Goal: Task Accomplishment & Management: Manage account settings

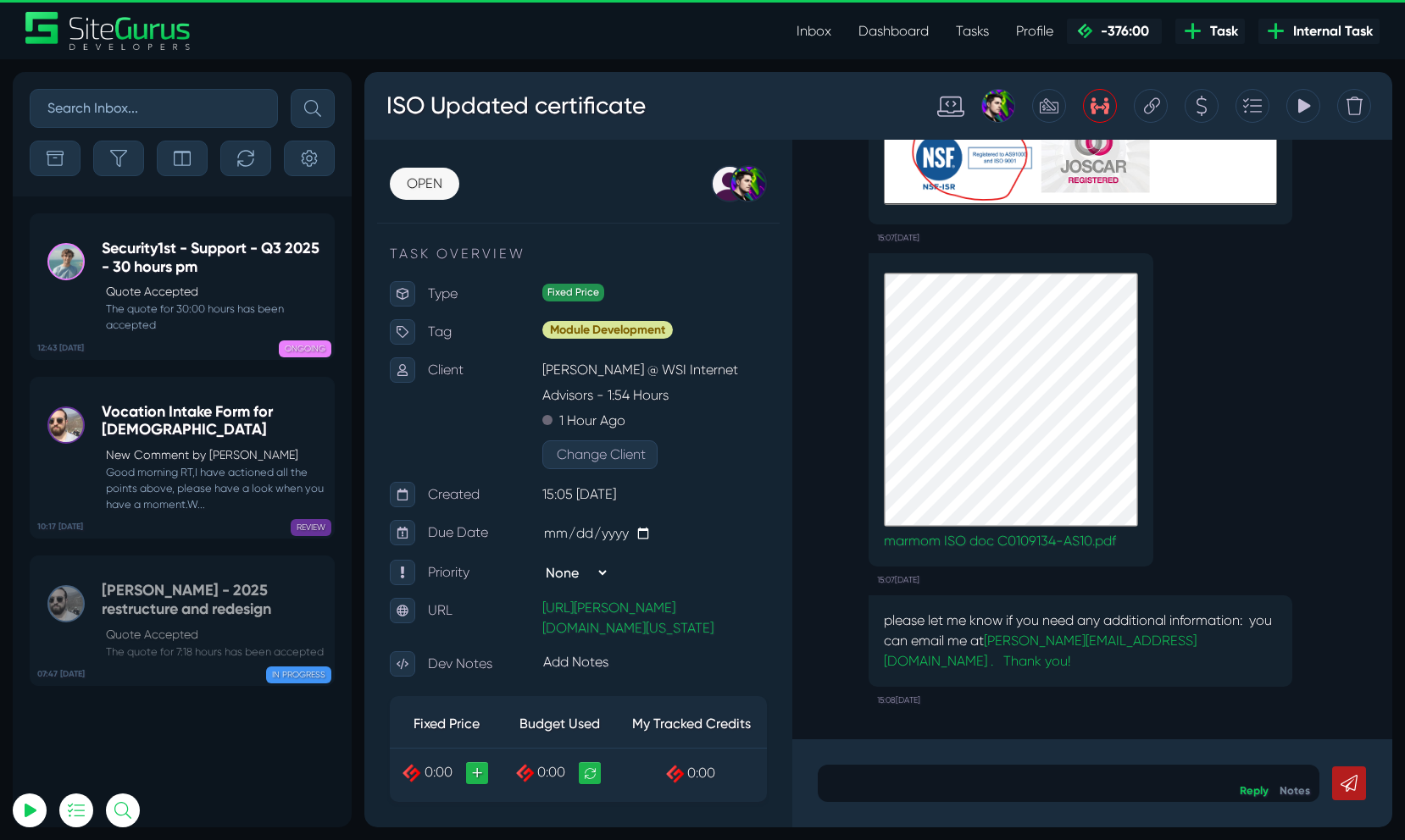
click at [1052, 105] on icon at bounding box center [1049, 105] width 18 height 32
click at [1056, 115] on icon at bounding box center [1049, 105] width 18 height 32
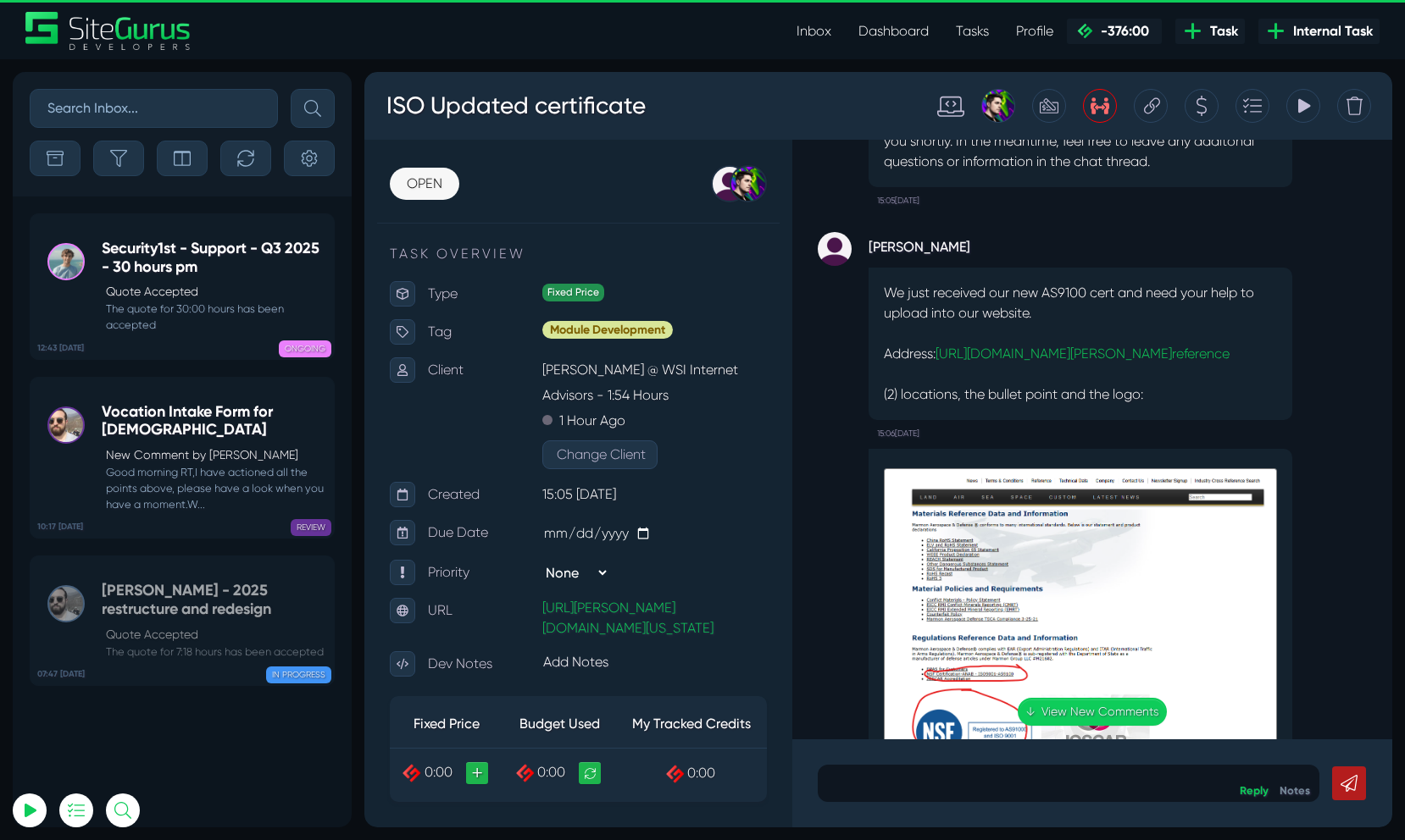
scroll to position [-563, 0]
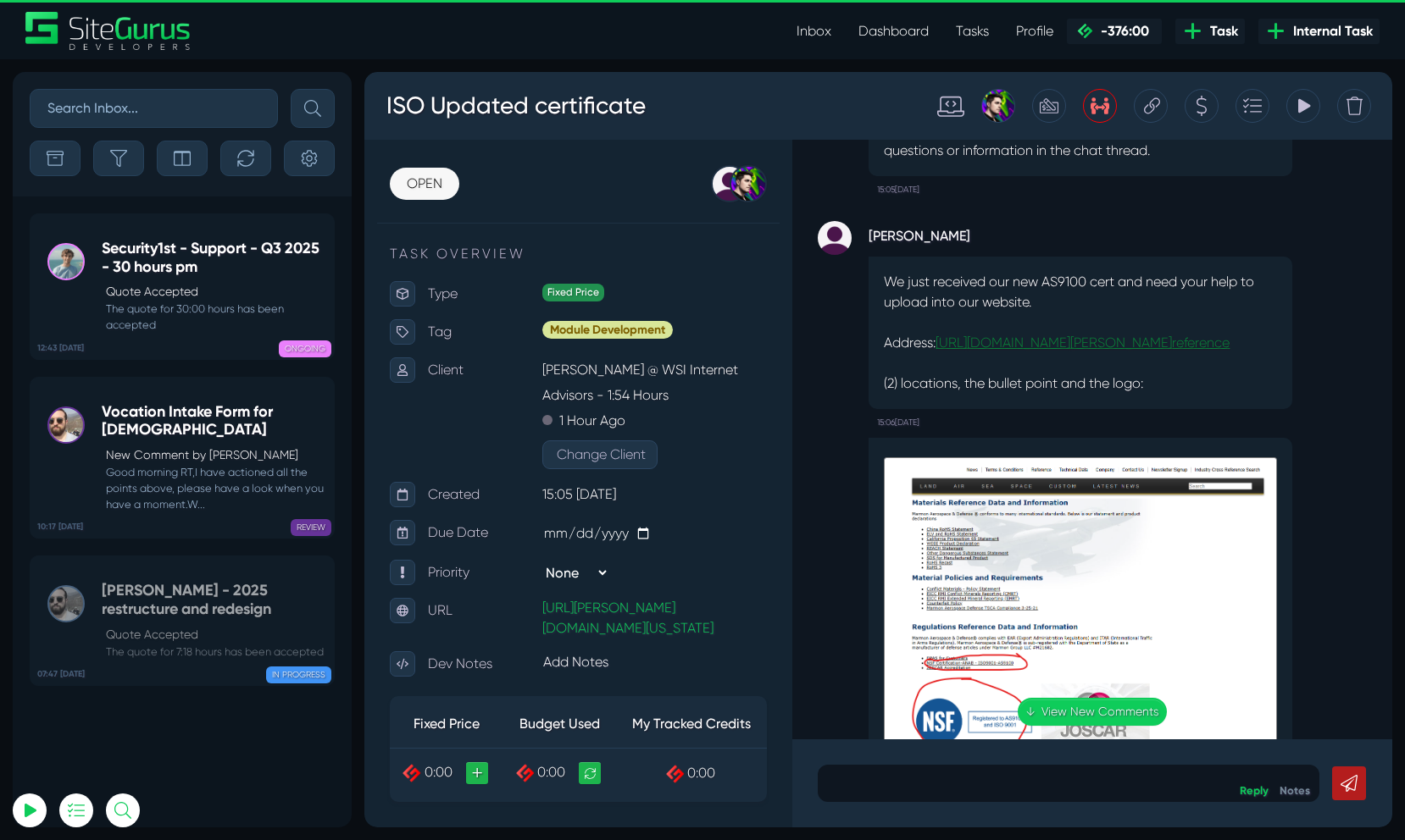
click at [1015, 351] on link "https://www.marmon-ad.com/ reference" at bounding box center [1083, 342] width 294 height 16
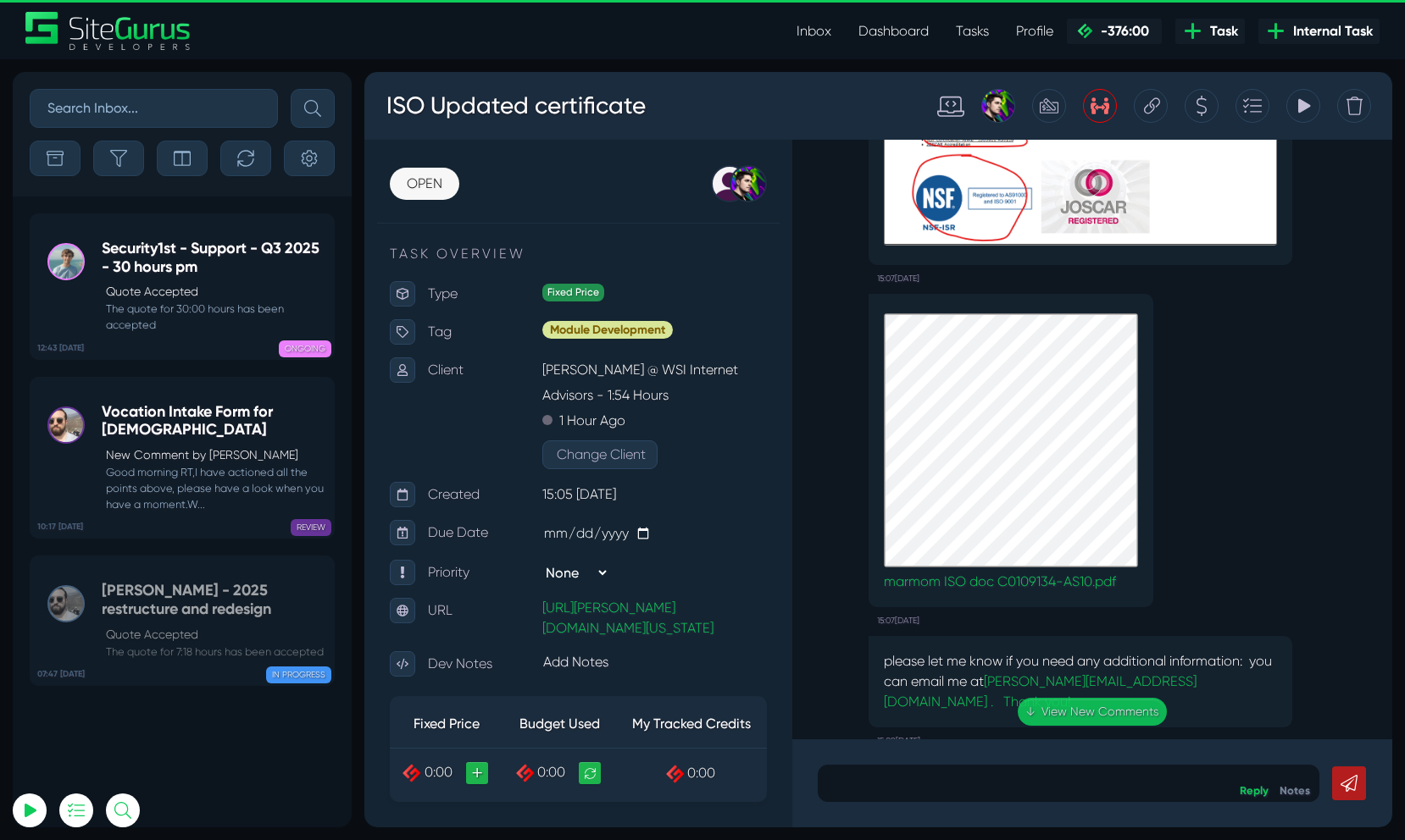
scroll to position [-37, 0]
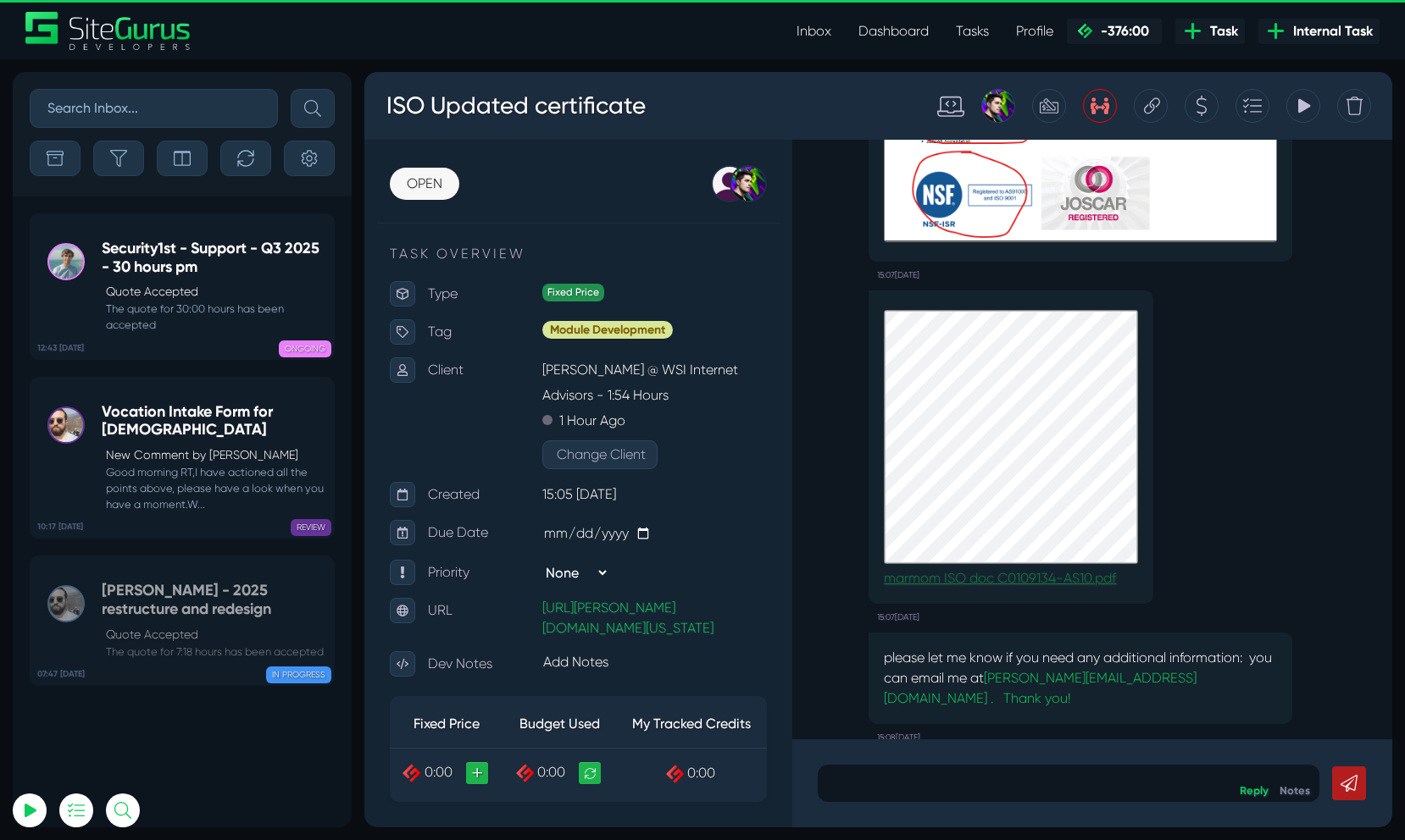
click at [1063, 589] on link "marmom ISO doc C0109134-AS10.pdf" at bounding box center [1011, 578] width 255 height 20
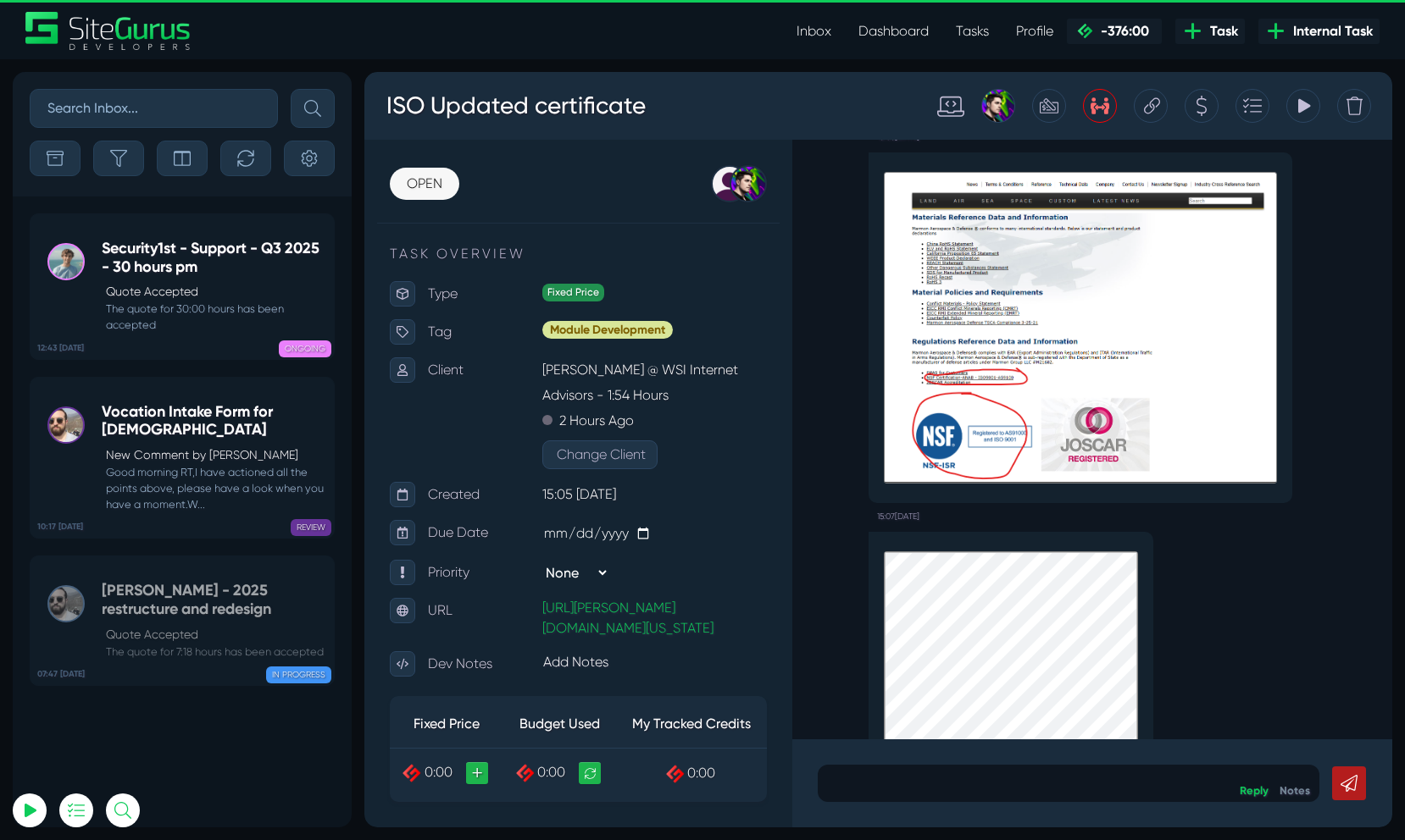
scroll to position [-299, 0]
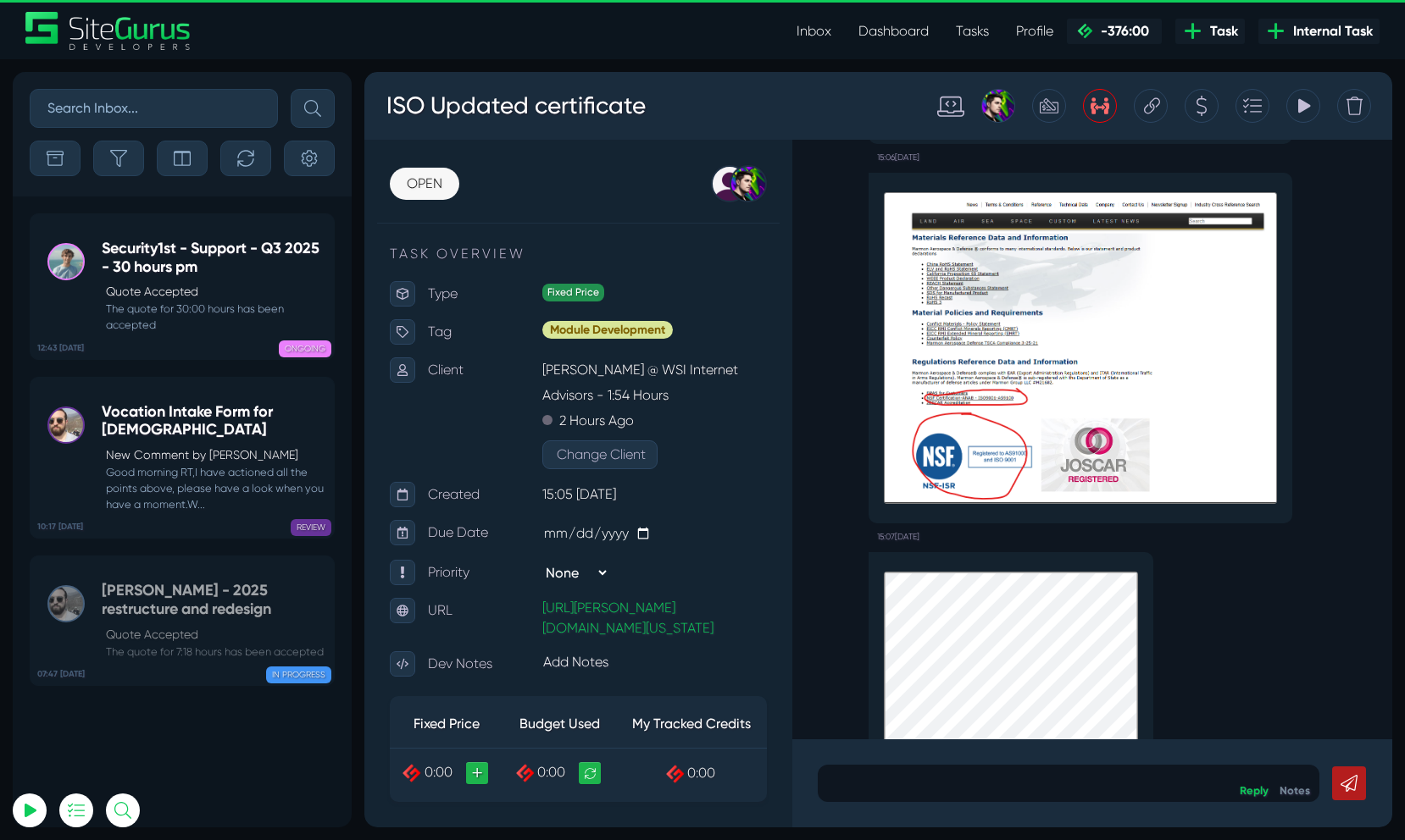
click at [1032, 449] on img at bounding box center [1081, 347] width 394 height 312
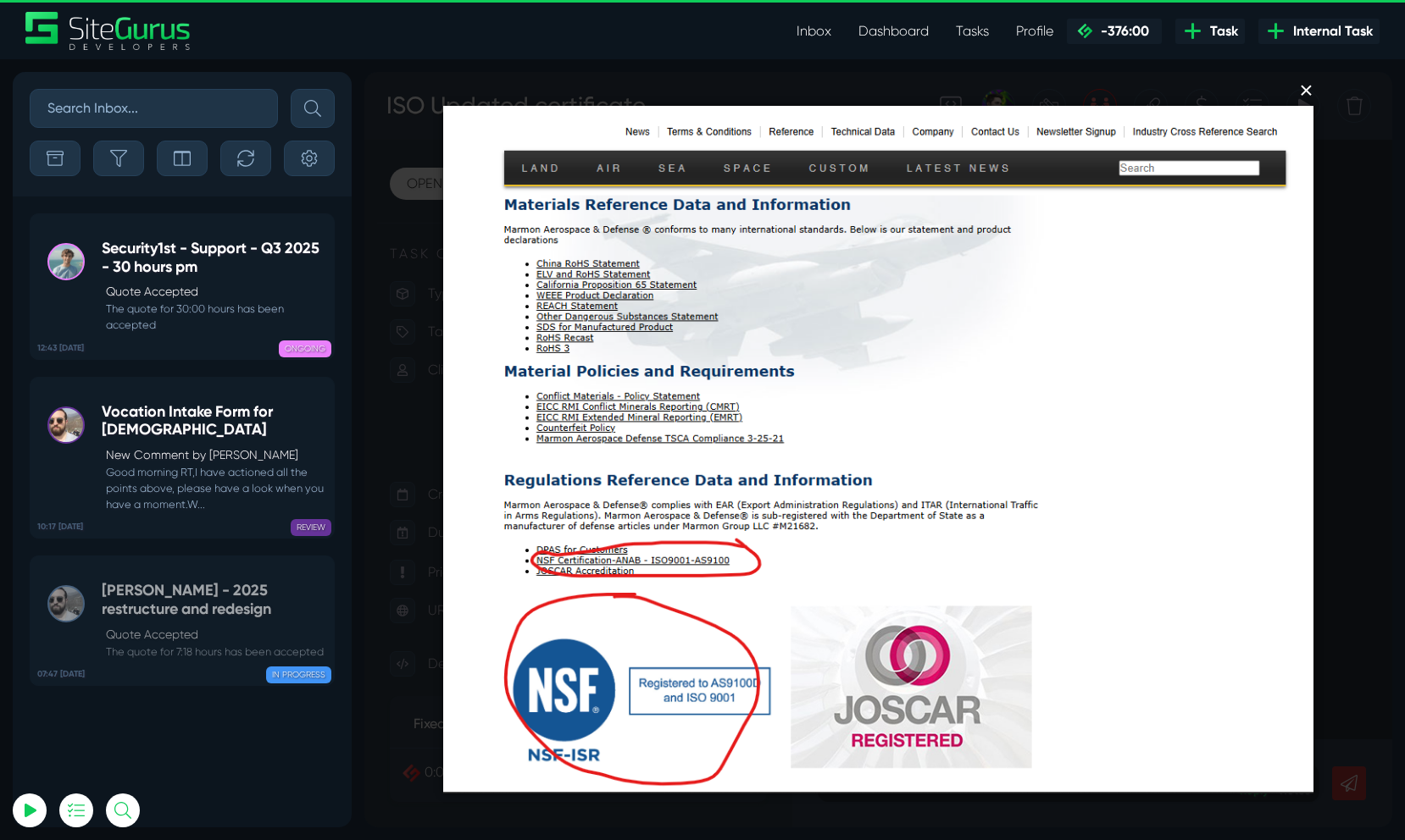
click at [1309, 89] on button "×" at bounding box center [883, 91] width 869 height 38
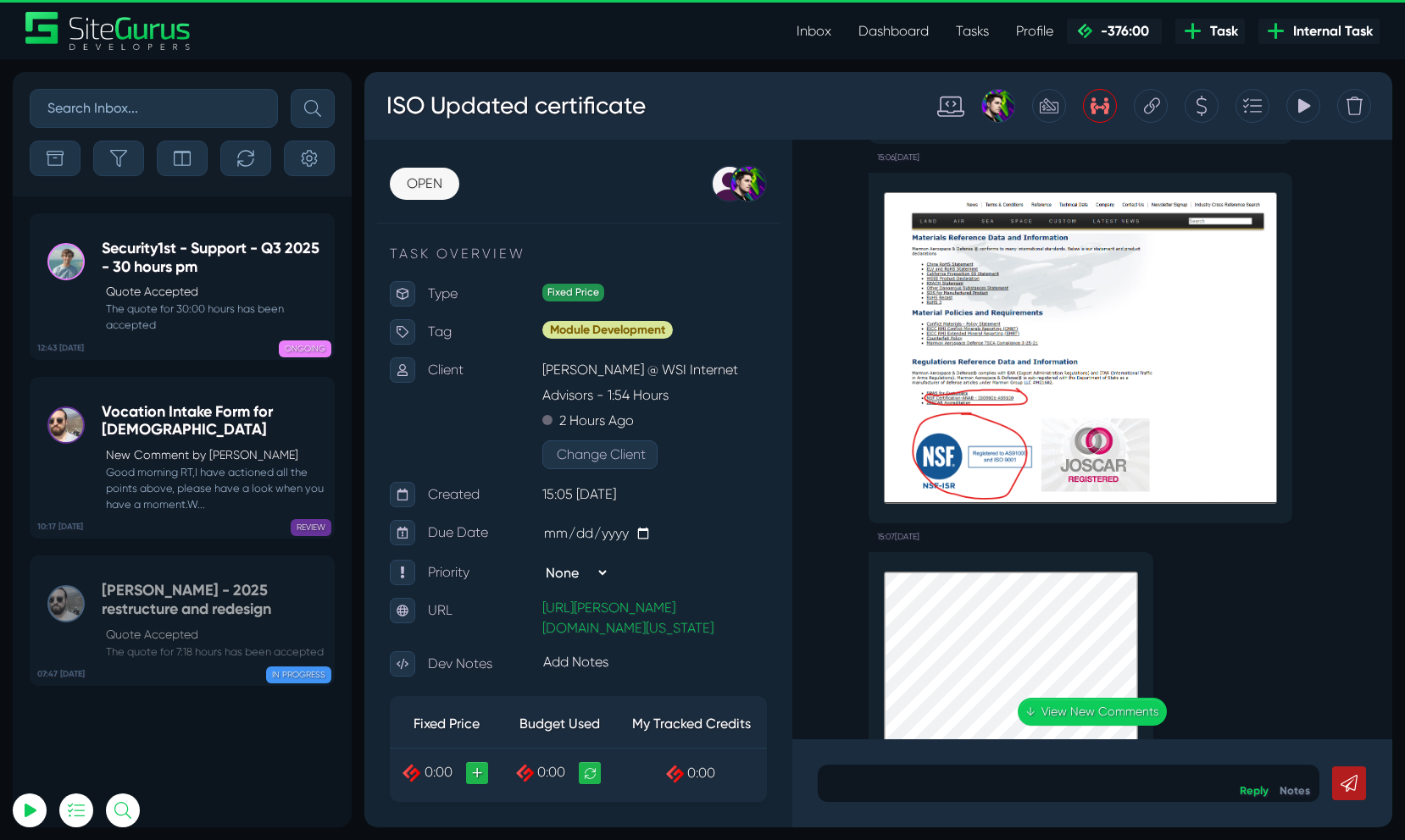
scroll to position [0, 0]
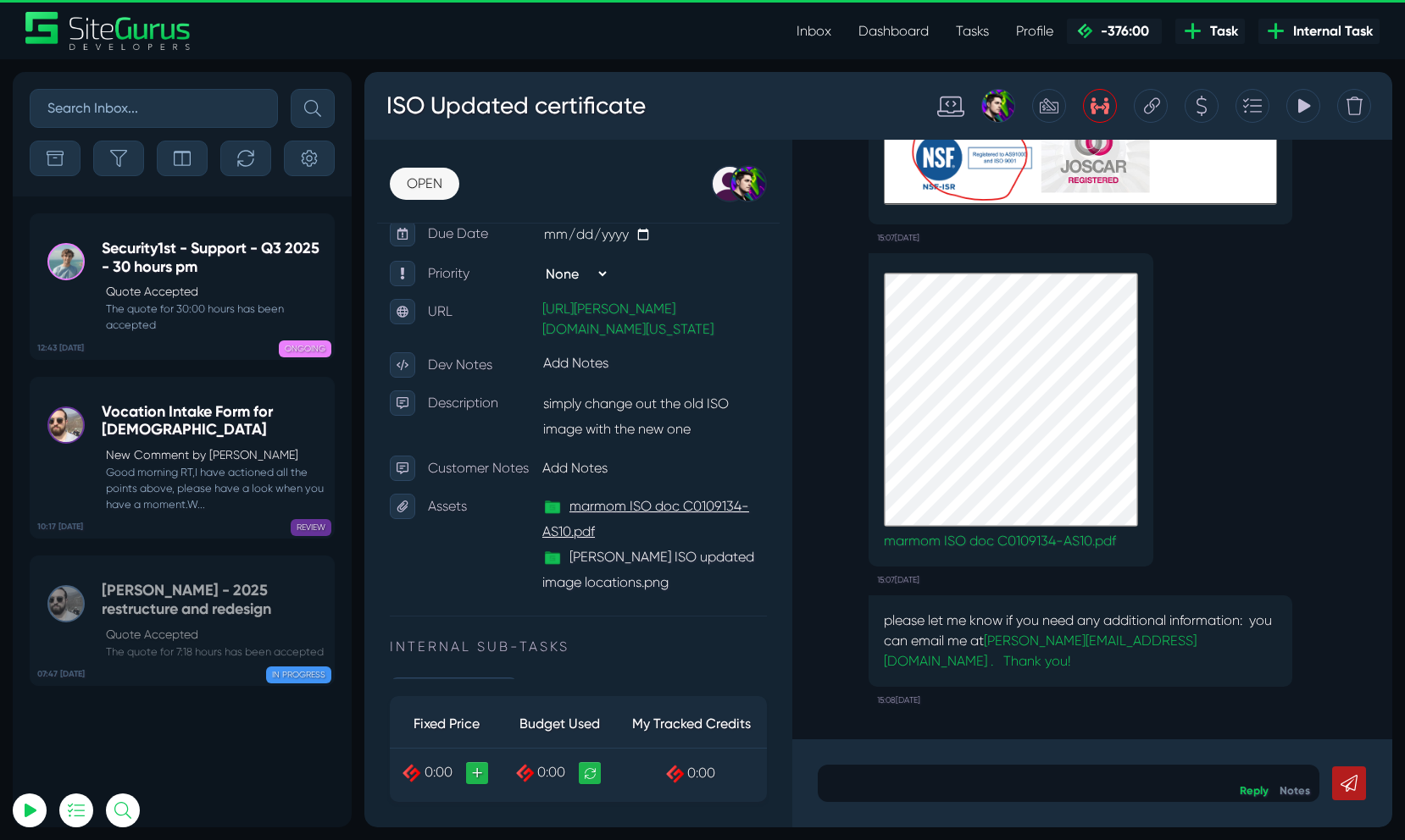
scroll to position [292, 0]
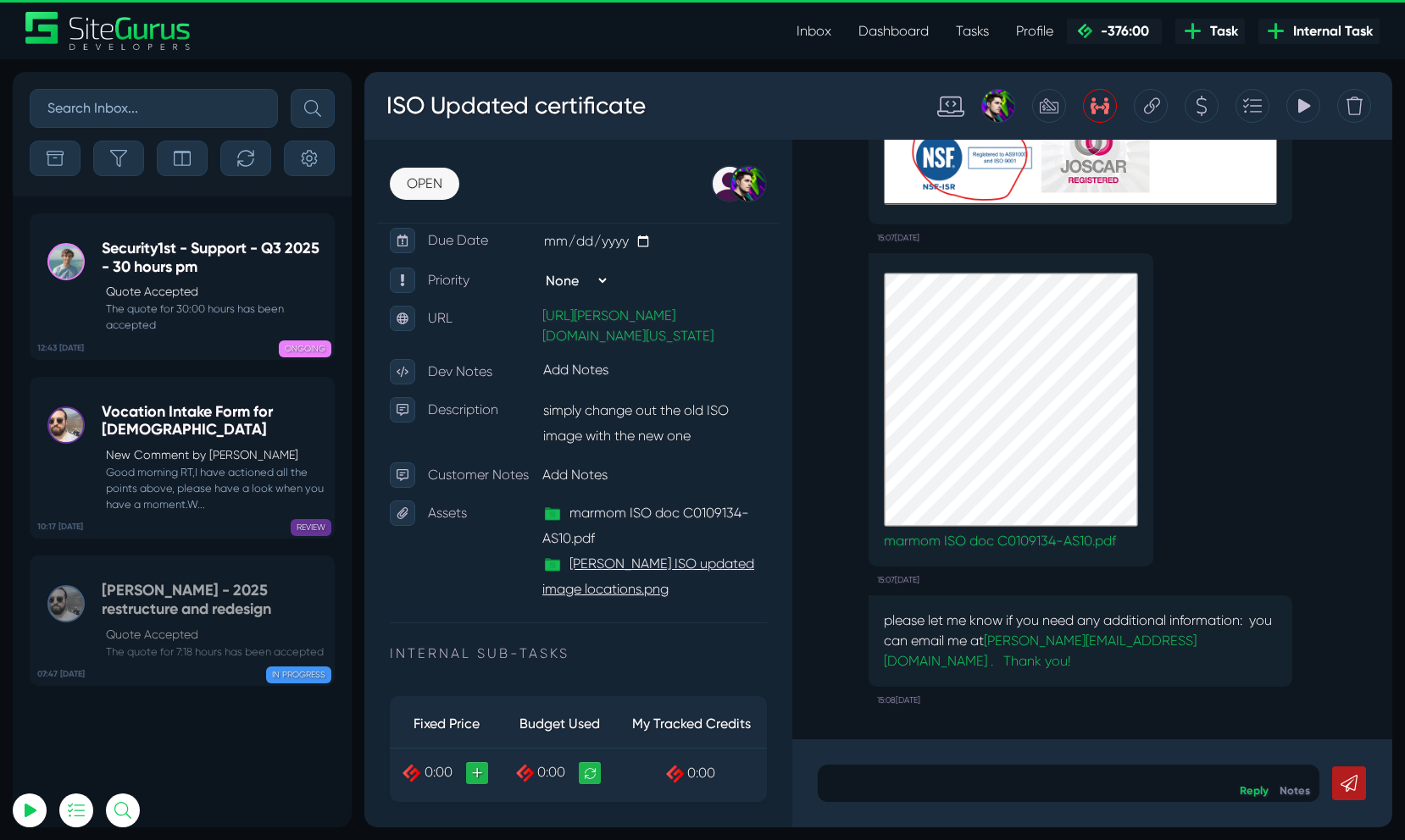
click at [609, 589] on link "[PERSON_NAME] ISO updated image locations.png" at bounding box center [654, 577] width 225 height 51
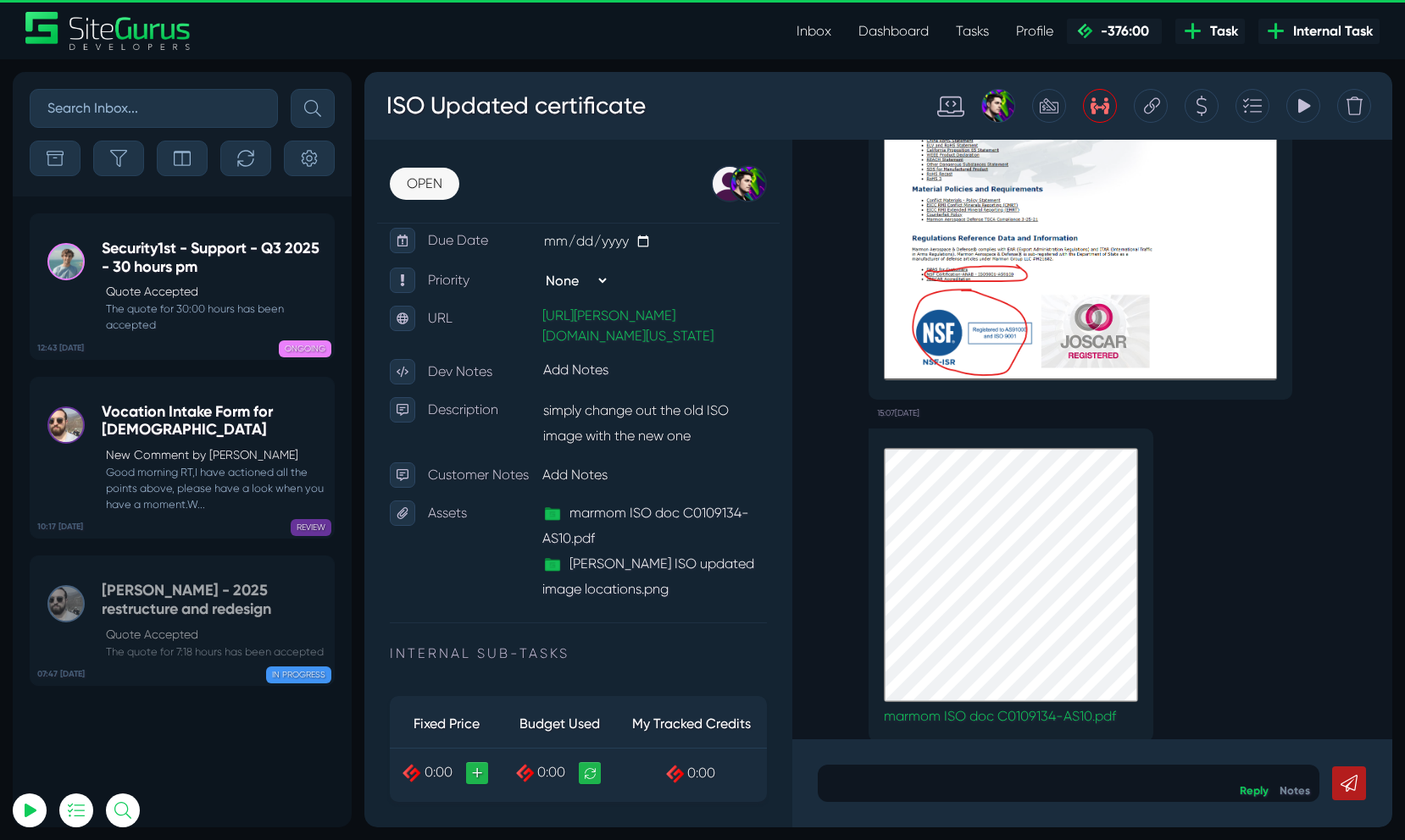
scroll to position [0, 0]
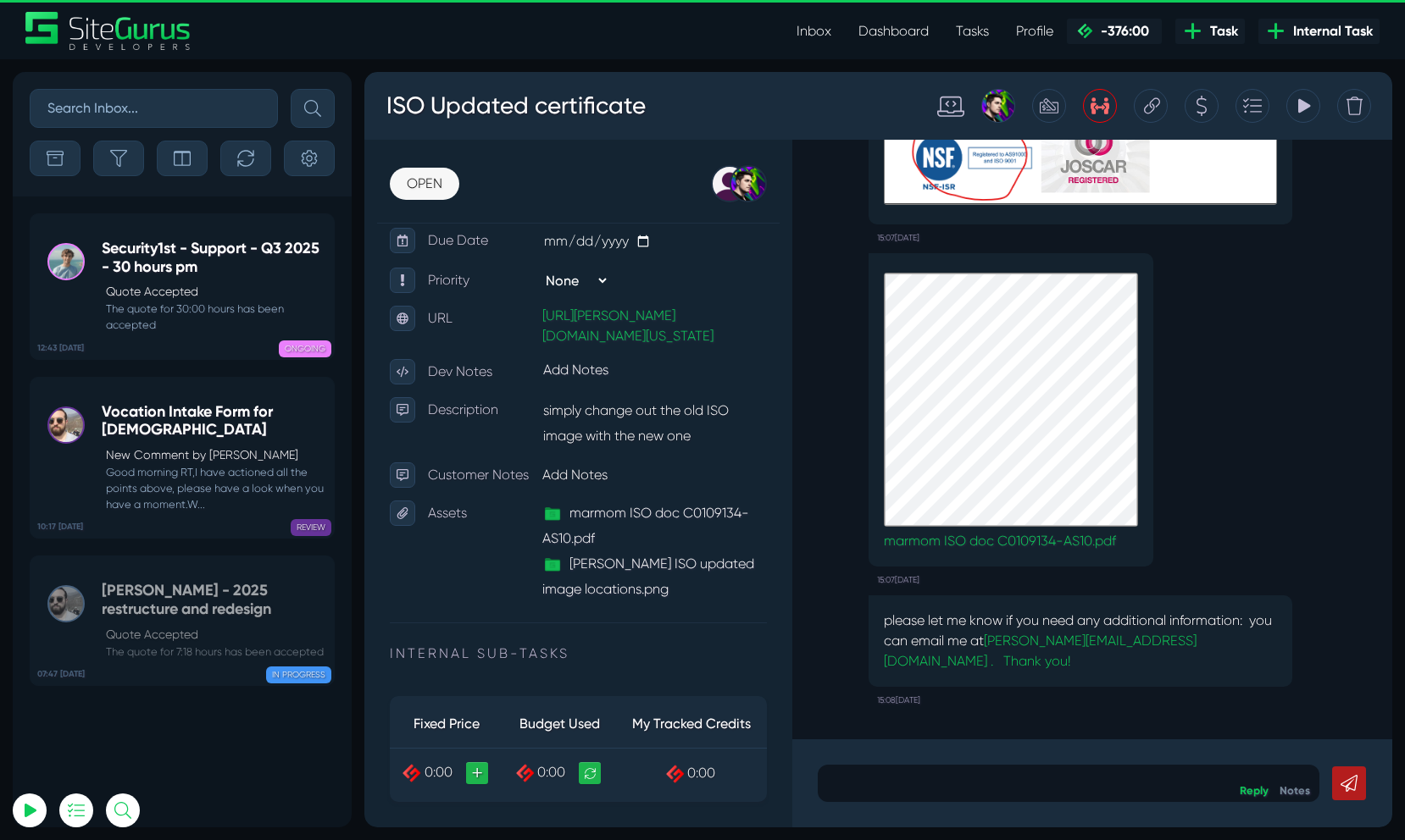
click at [989, 758] on body "ISO Updated certificate Credit Split [PERSON_NAME]: 0 Credits [PERSON_NAME] Rem…" at bounding box center [879, 450] width 1029 height 756
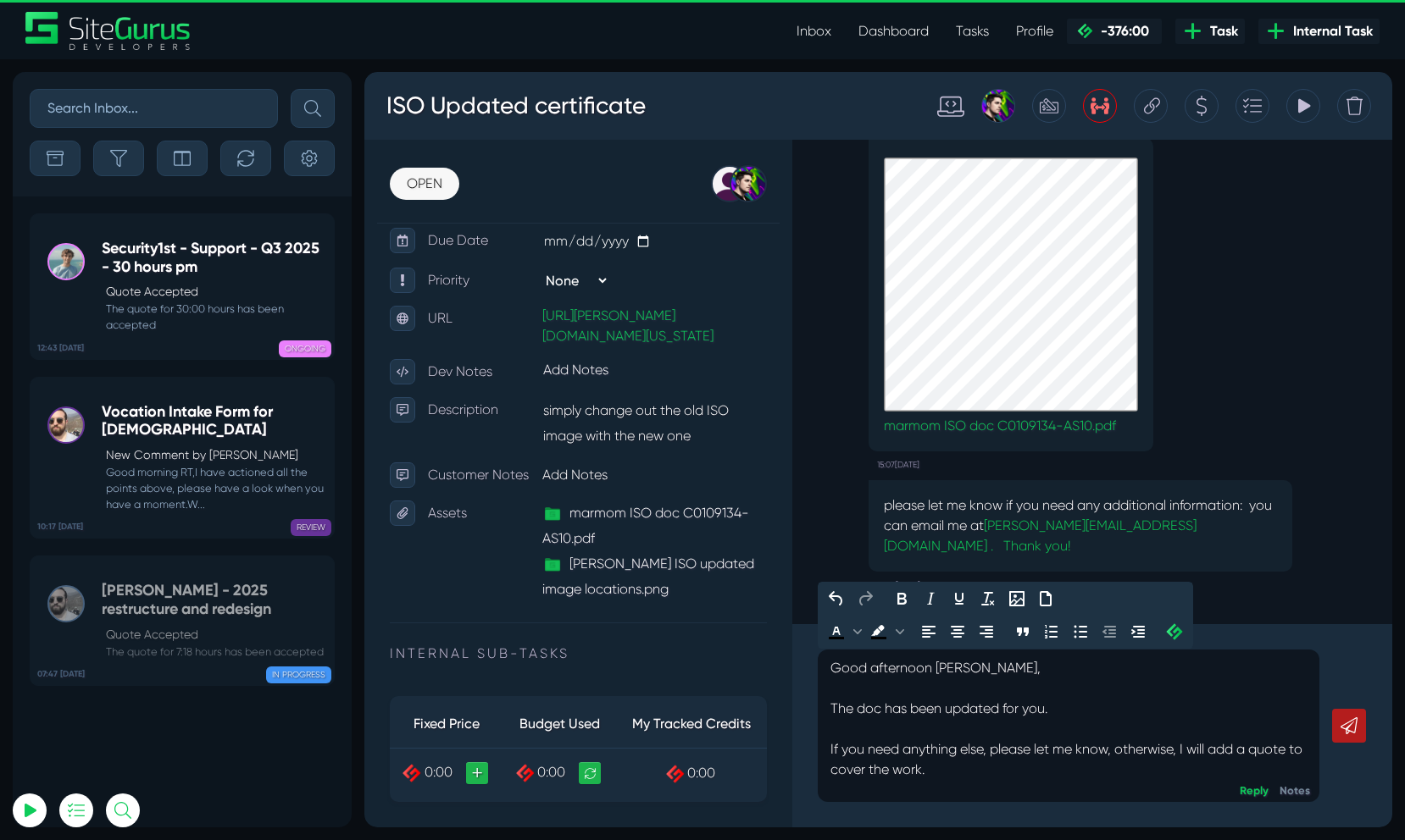
scroll to position [27, 0]
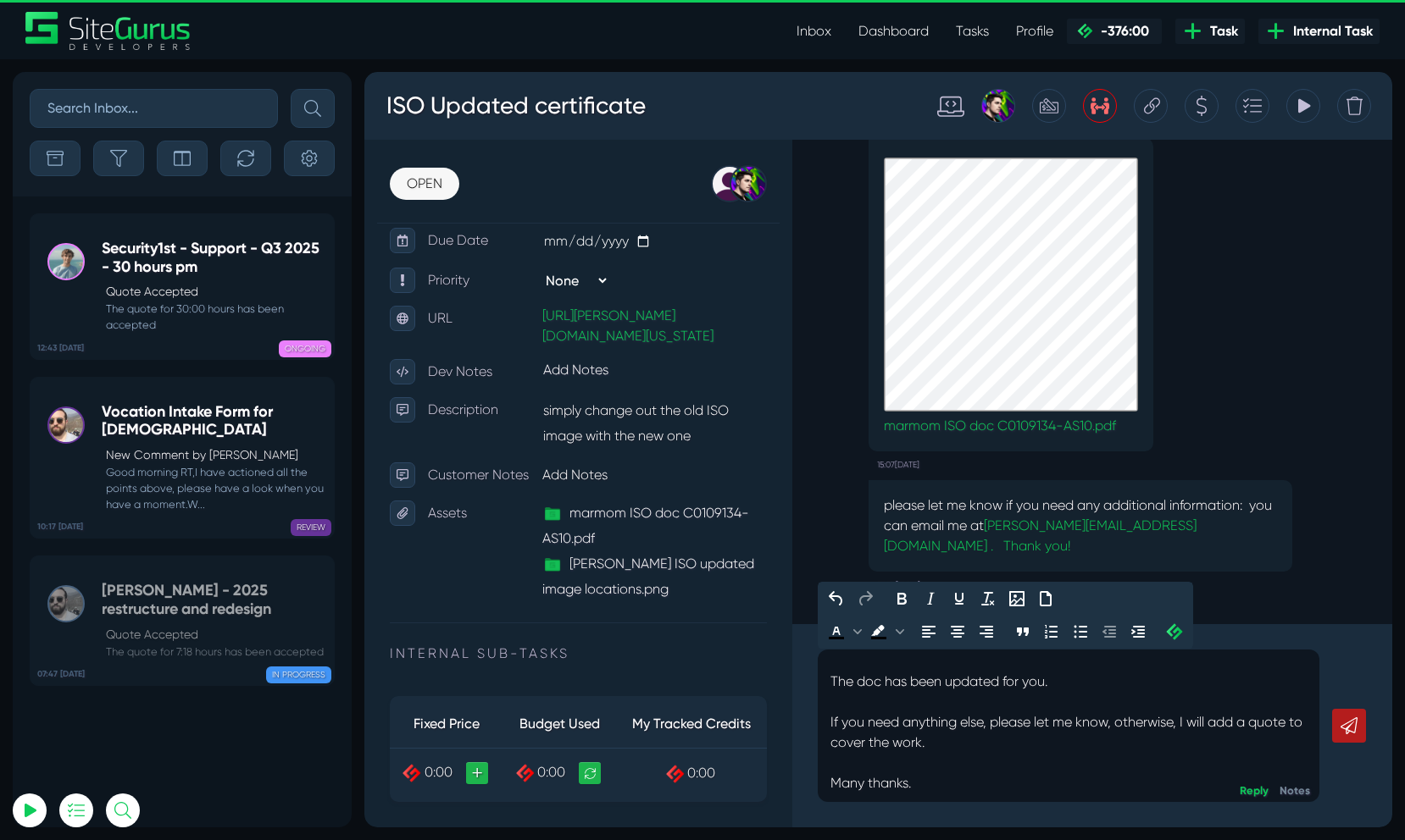
click at [1359, 730] on link at bounding box center [1349, 725] width 34 height 34
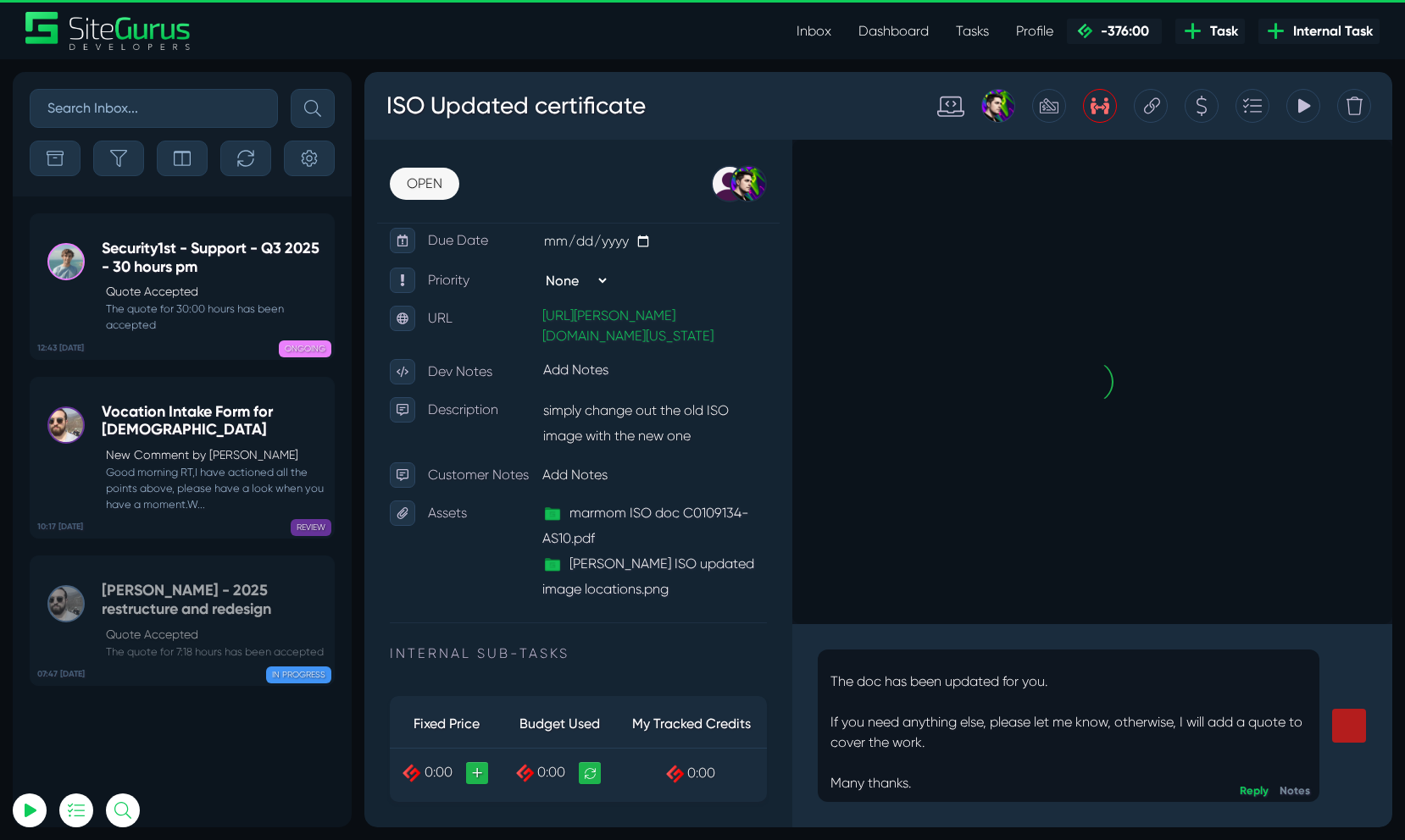
scroll to position [0, 0]
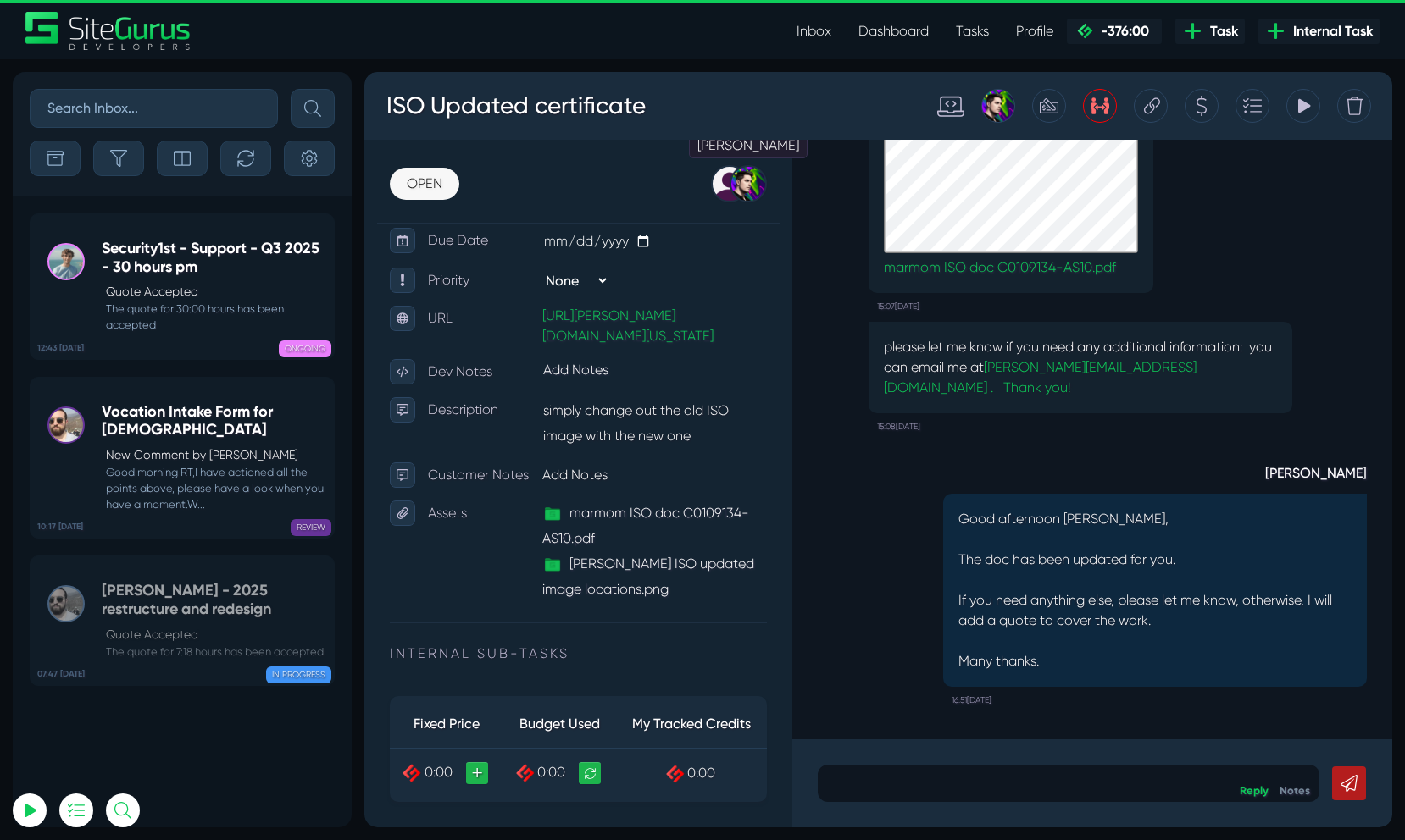
click at [754, 189] on div at bounding box center [748, 183] width 38 height 38
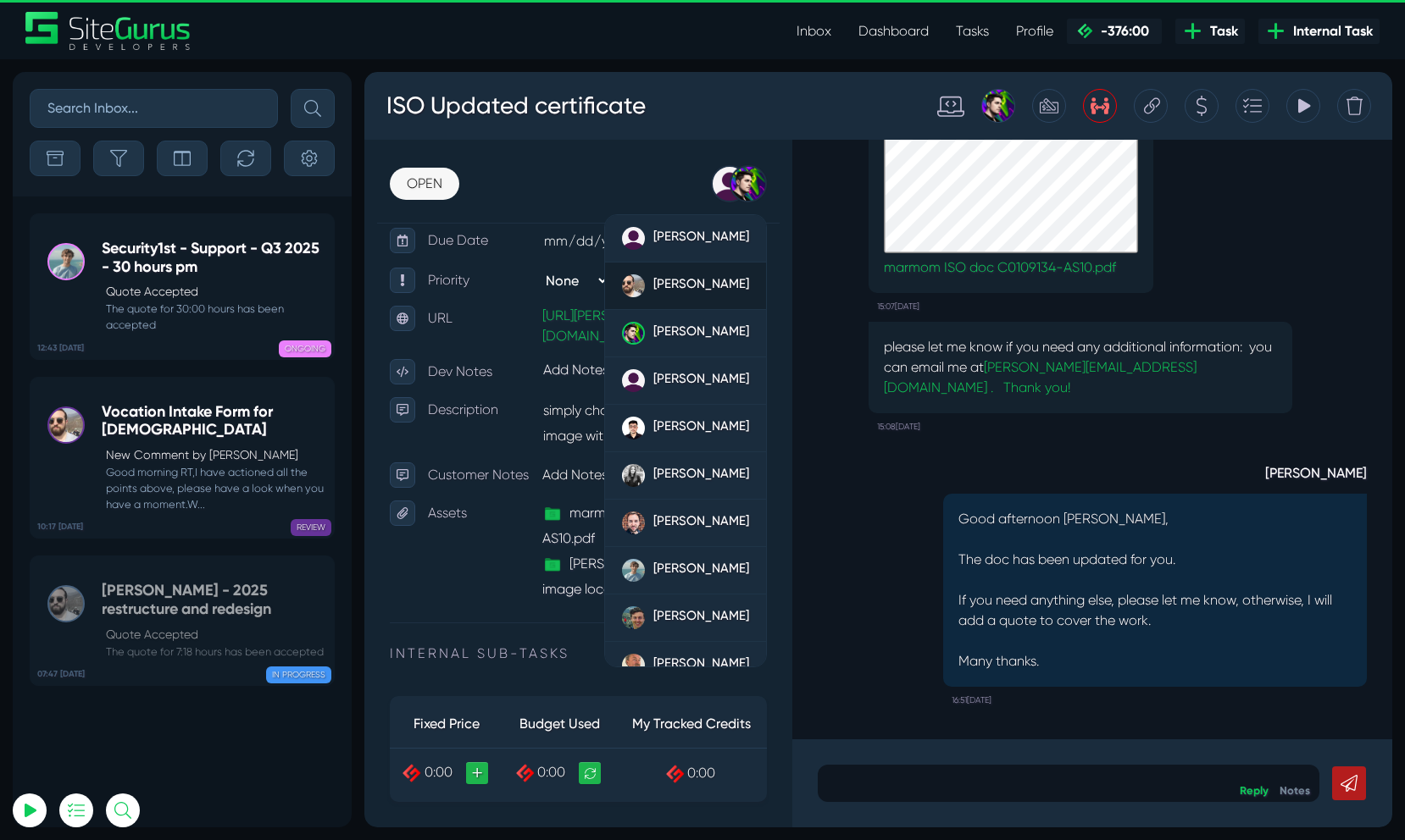
click at [703, 283] on span "[PERSON_NAME]" at bounding box center [701, 284] width 96 height 15
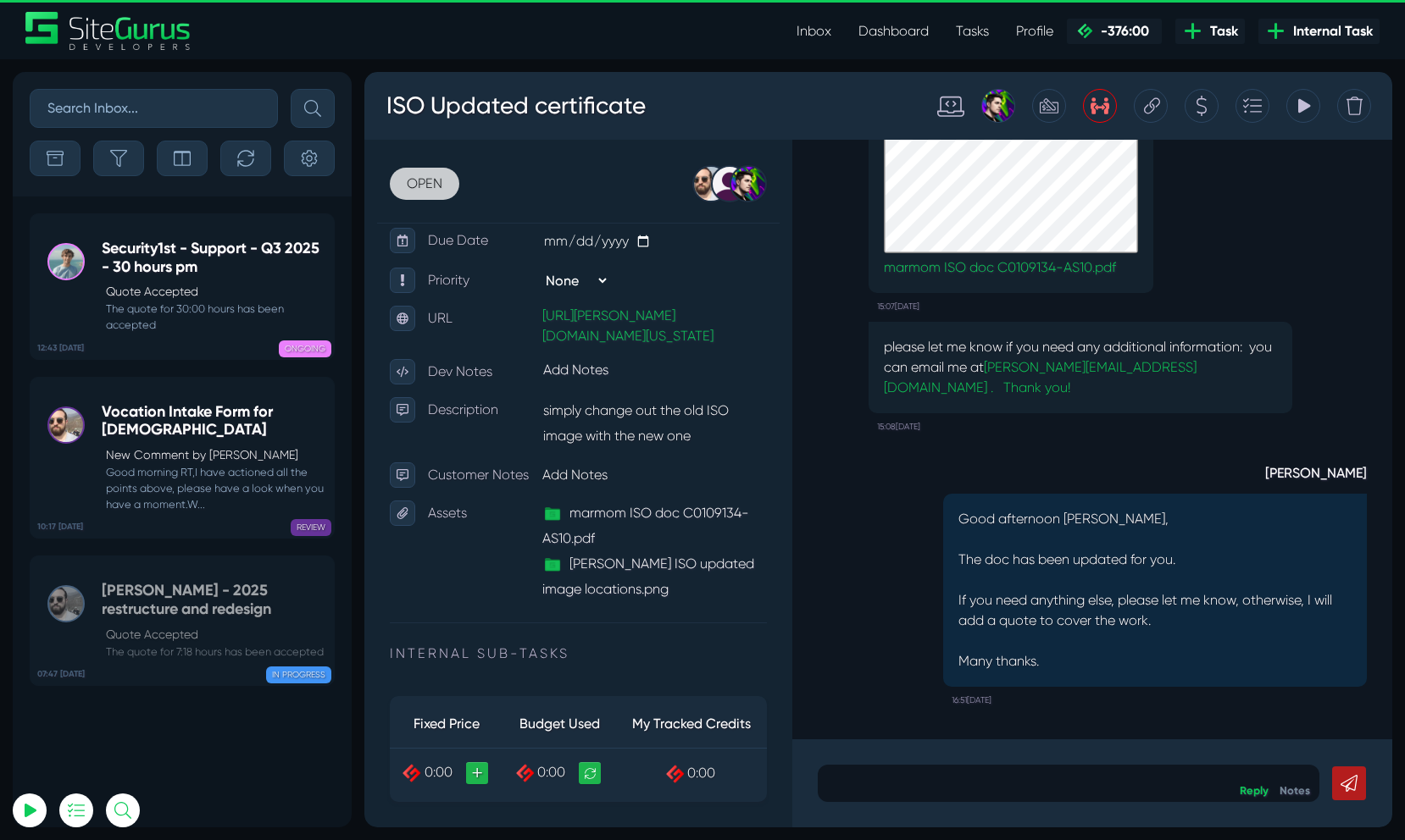
click at [433, 189] on link "OPEN" at bounding box center [425, 183] width 69 height 32
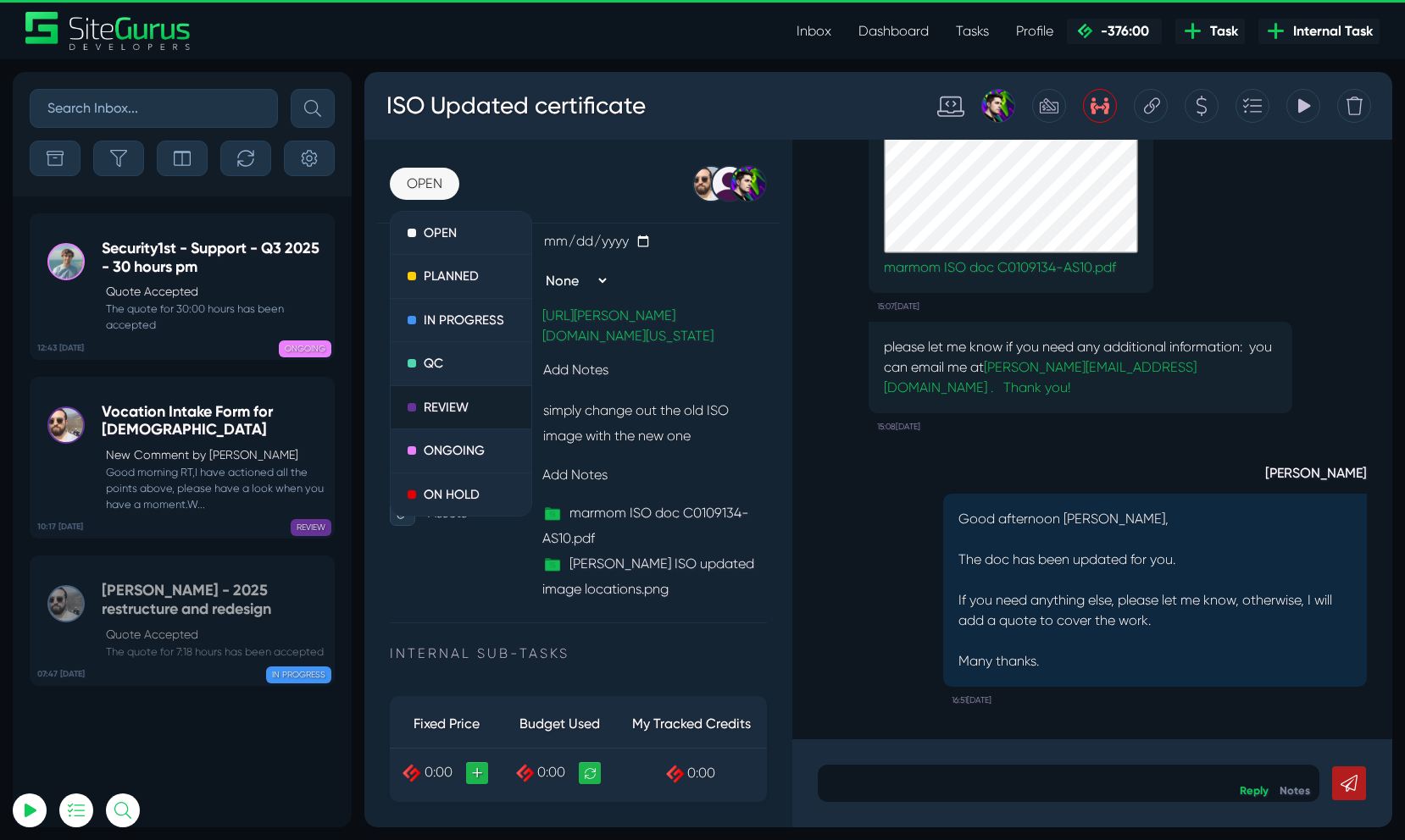
click at [440, 419] on link "REVIEW" at bounding box center [461, 409] width 141 height 44
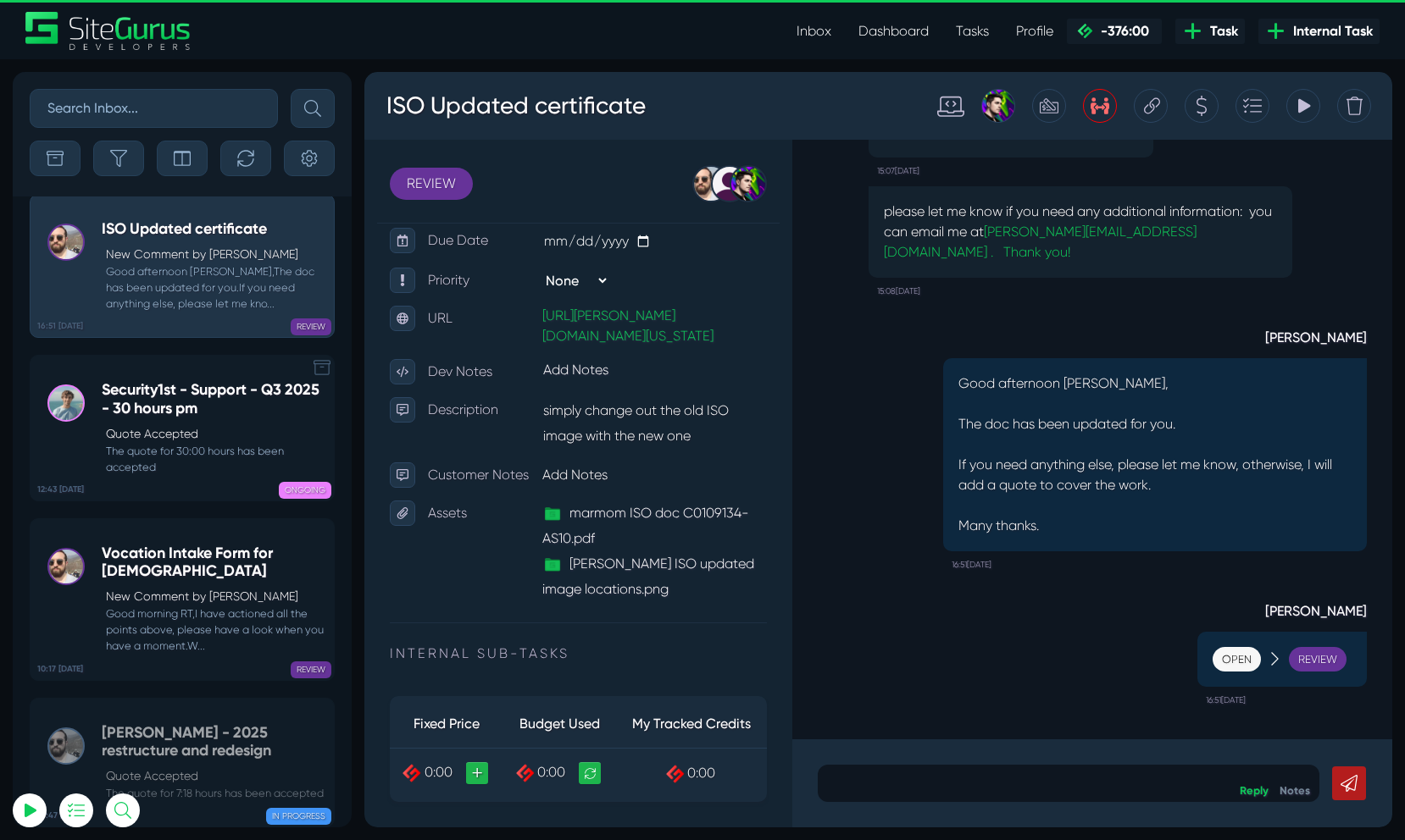
click at [316, 373] on icon at bounding box center [322, 367] width 17 height 17
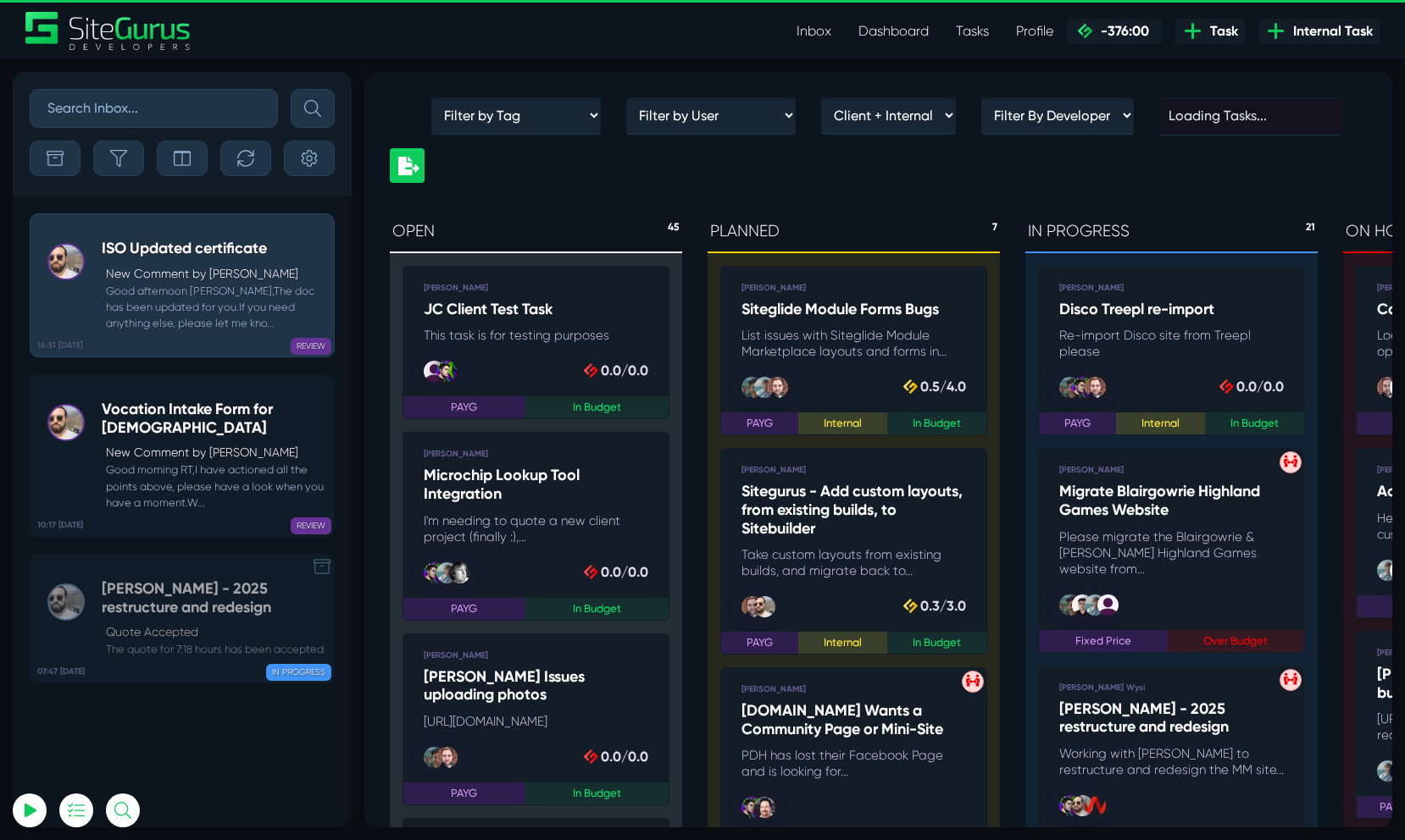
click at [320, 566] on icon at bounding box center [322, 567] width 17 height 15
